Goal: Task Accomplishment & Management: Complete application form

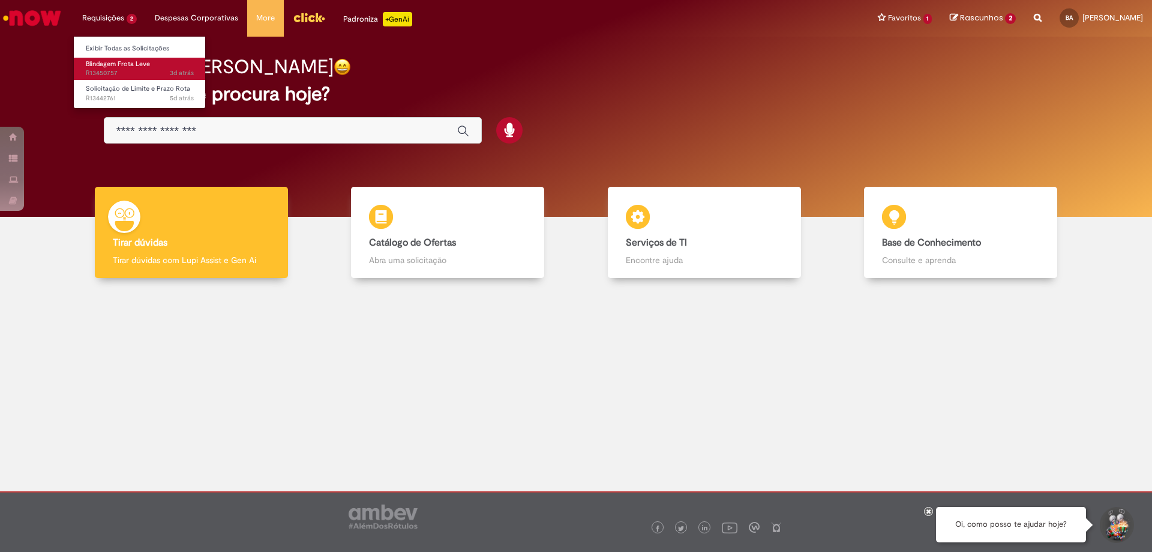
click at [151, 60] on link "Blindagem Frota Leve 3d atrás 3 dias atrás R13450757" at bounding box center [140, 69] width 132 height 22
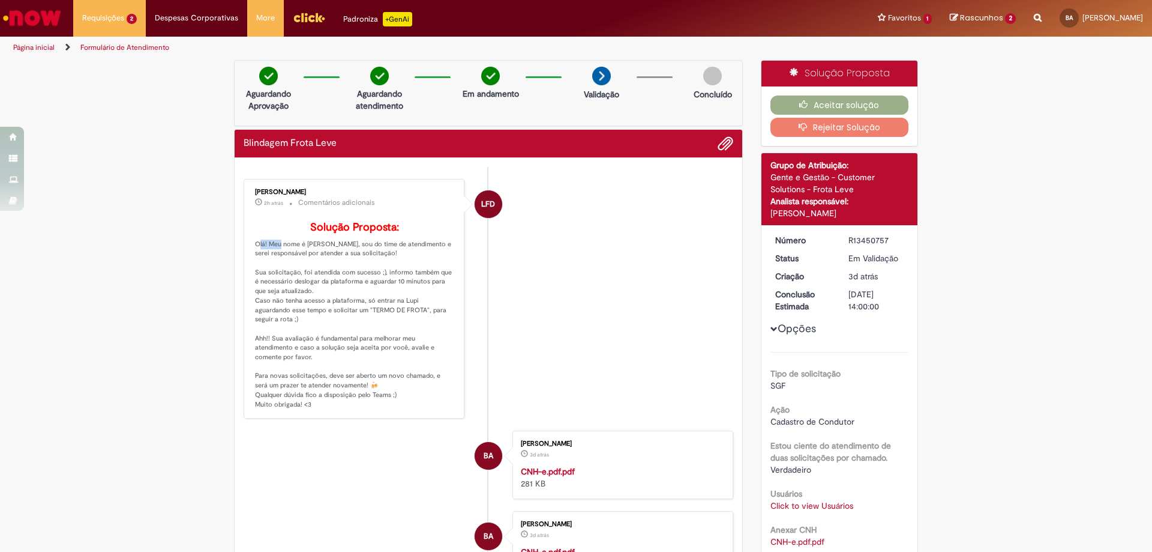
drag, startPoint x: 280, startPoint y: 192, endPoint x: 412, endPoint y: 251, distance: 144.5
click at [412, 251] on p "Solução Proposta: Olá! Meu nome é [PERSON_NAME], sou do time de atendimento e s…" at bounding box center [355, 314] width 200 height 187
click at [400, 281] on p "Solução Proposta: Olá! Meu nome é [PERSON_NAME], sou do time de atendimento e s…" at bounding box center [355, 314] width 200 height 187
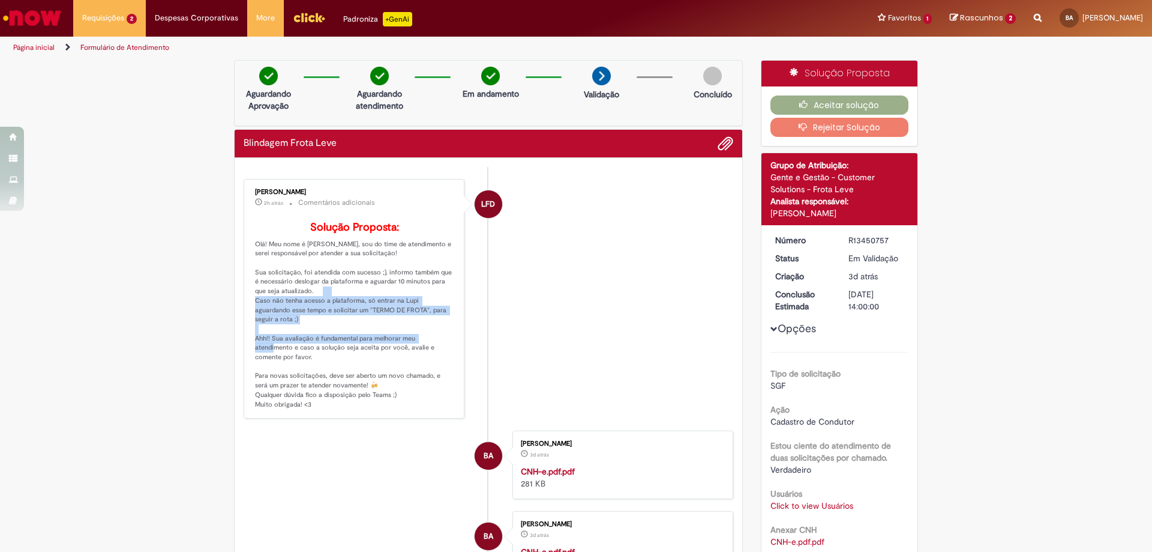
drag, startPoint x: 362, startPoint y: 307, endPoint x: 446, endPoint y: 344, distance: 91.3
click at [446, 344] on p "Solução Proposta: Olá! Meu nome é [PERSON_NAME], sou do time de atendimento e s…" at bounding box center [355, 314] width 200 height 187
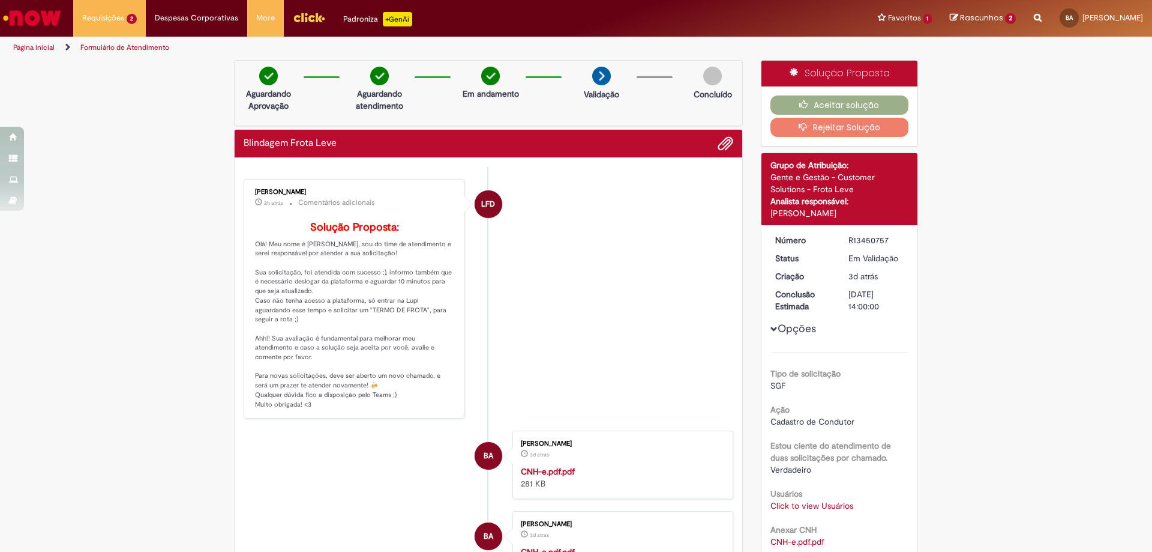
click at [601, 284] on li "LFD [PERSON_NAME] 2h atrás 2 horas atrás Comentários adicionais Solução Propost…" at bounding box center [489, 299] width 490 height 240
click at [883, 105] on button "Aceitar solução" at bounding box center [840, 104] width 139 height 19
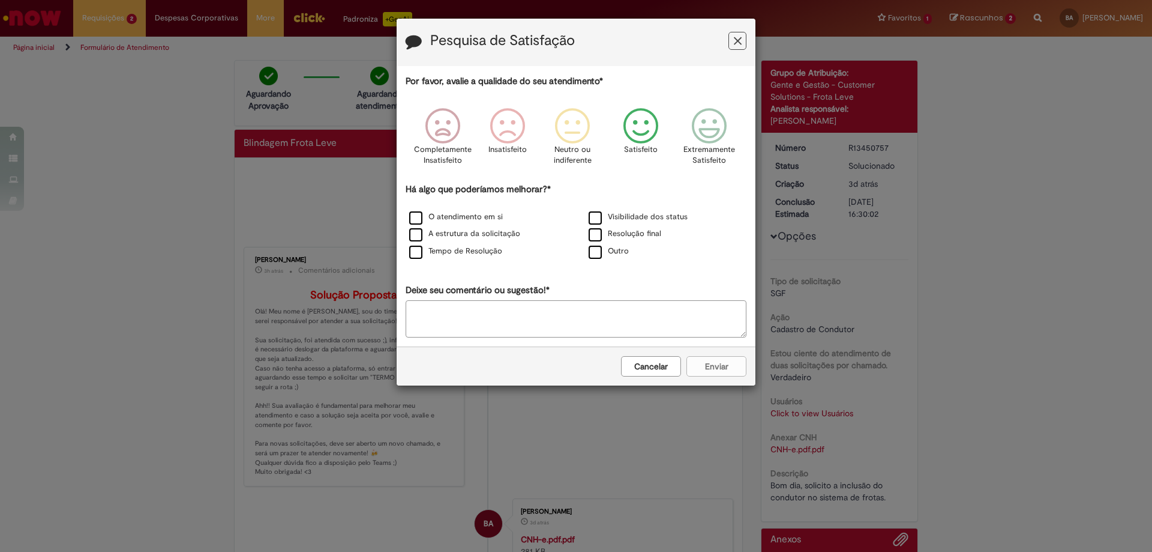
click at [637, 131] on icon "Feedback" at bounding box center [641, 126] width 45 height 36
click at [554, 135] on icon "Feedback" at bounding box center [576, 126] width 45 height 36
click at [471, 255] on label "Tempo de Resolução" at bounding box center [455, 250] width 93 height 11
click at [706, 365] on button "Enviar" at bounding box center [717, 366] width 60 height 20
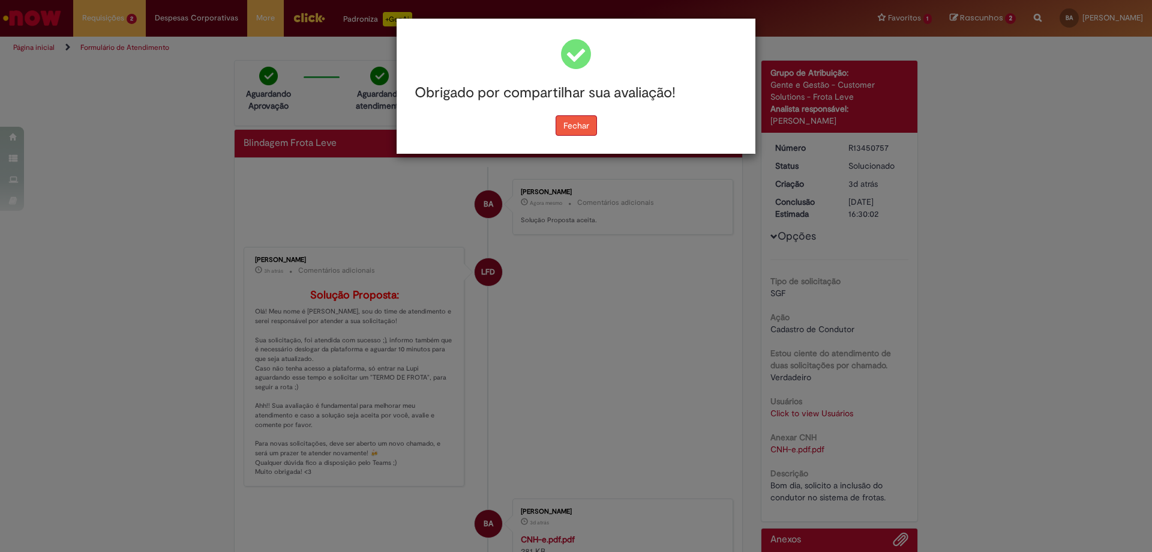
click at [556, 126] on button "Fechar" at bounding box center [576, 125] width 41 height 20
